Goal: Find specific page/section: Find specific page/section

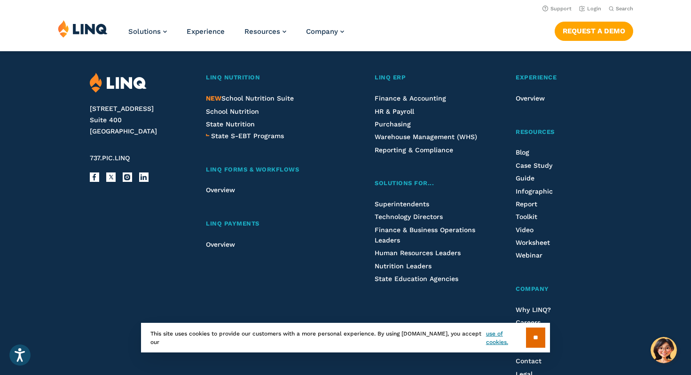
scroll to position [2386, 0]
click at [532, 332] on input "**" at bounding box center [535, 338] width 19 height 20
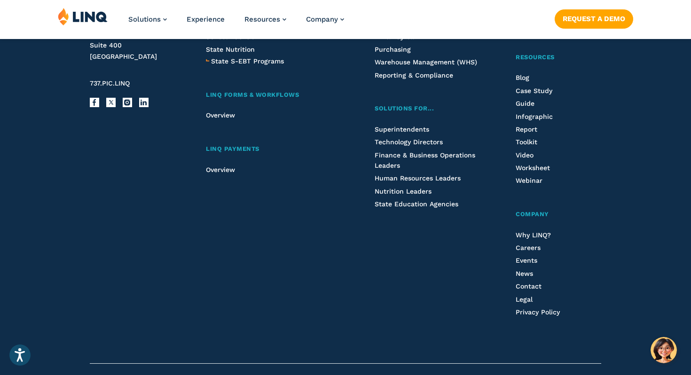
scroll to position [2519, 0]
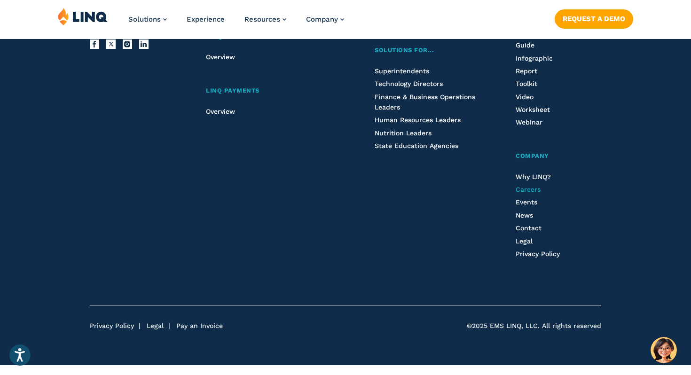
click at [528, 193] on span "Careers" at bounding box center [528, 190] width 25 height 8
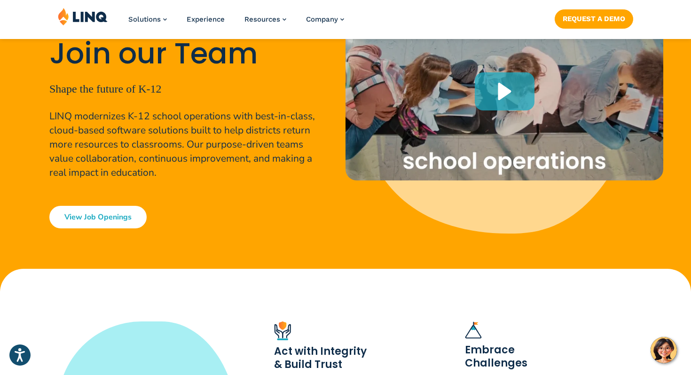
click at [110, 216] on link "View Job Openings" at bounding box center [97, 217] width 97 height 23
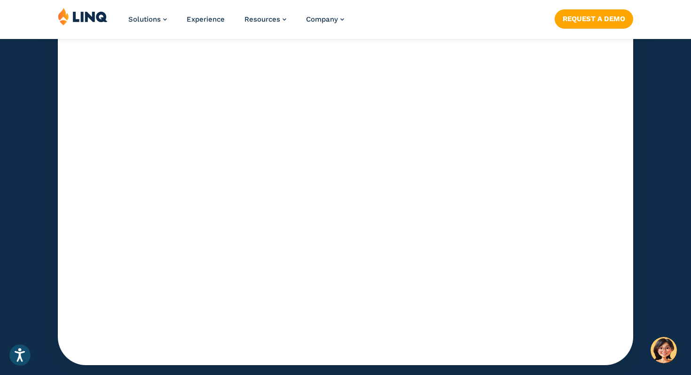
scroll to position [2991, 0]
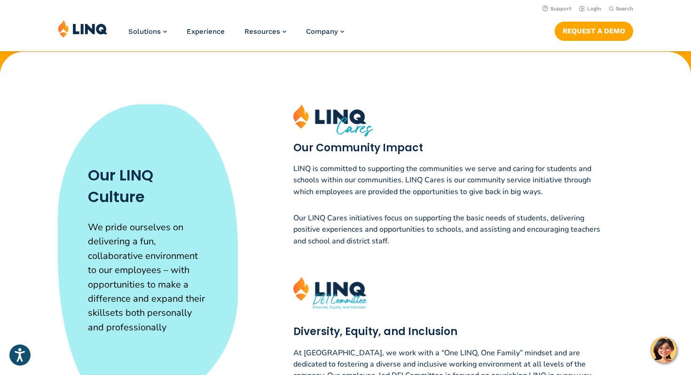
scroll to position [125, 0]
